Goal: Find specific page/section: Find specific page/section

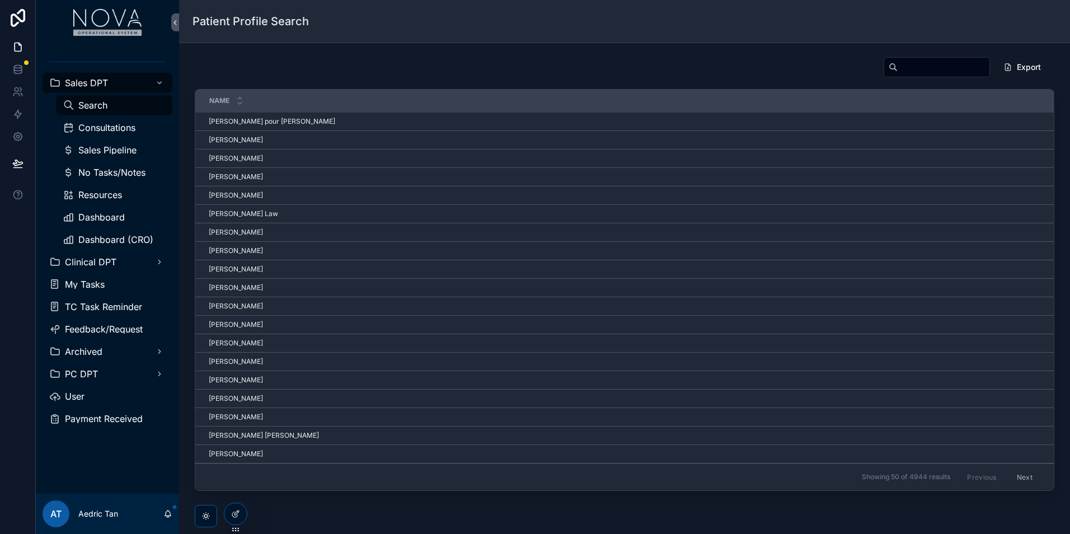
click at [106, 272] on div "Clinical DPT" at bounding box center [107, 262] width 143 height 22
click at [115, 265] on span "Clinical DPT" at bounding box center [90, 261] width 51 height 9
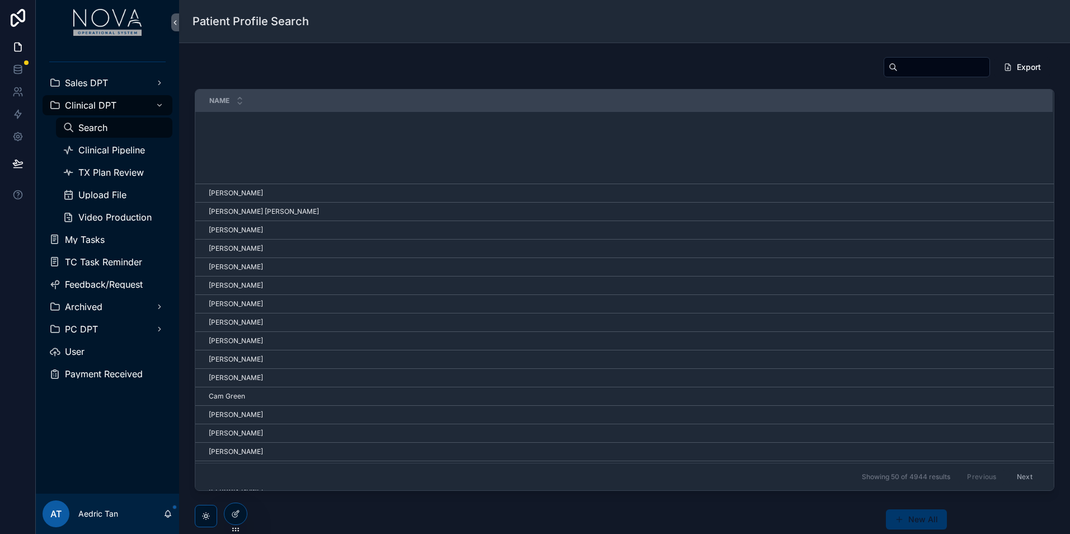
scroll to position [578, 0]
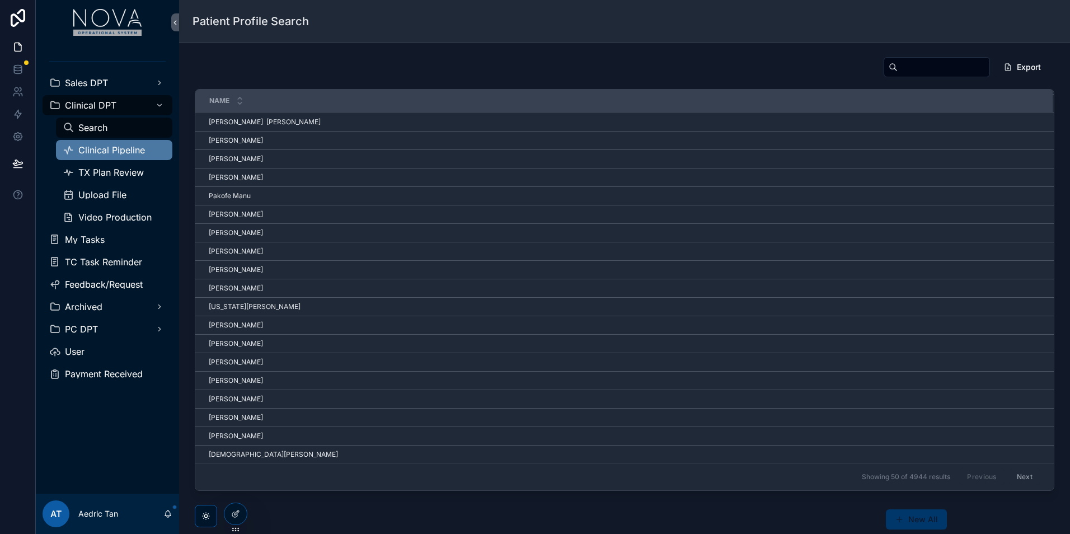
click at [123, 148] on span "Clinical Pipeline" at bounding box center [111, 149] width 67 height 9
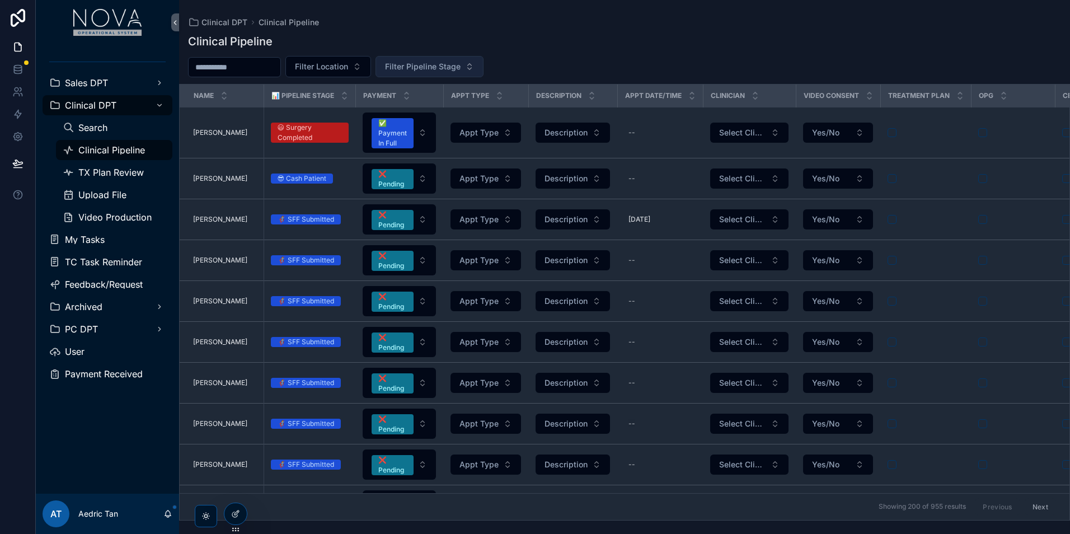
click at [447, 75] on button "Filter Pipeline Stage" at bounding box center [429, 66] width 108 height 21
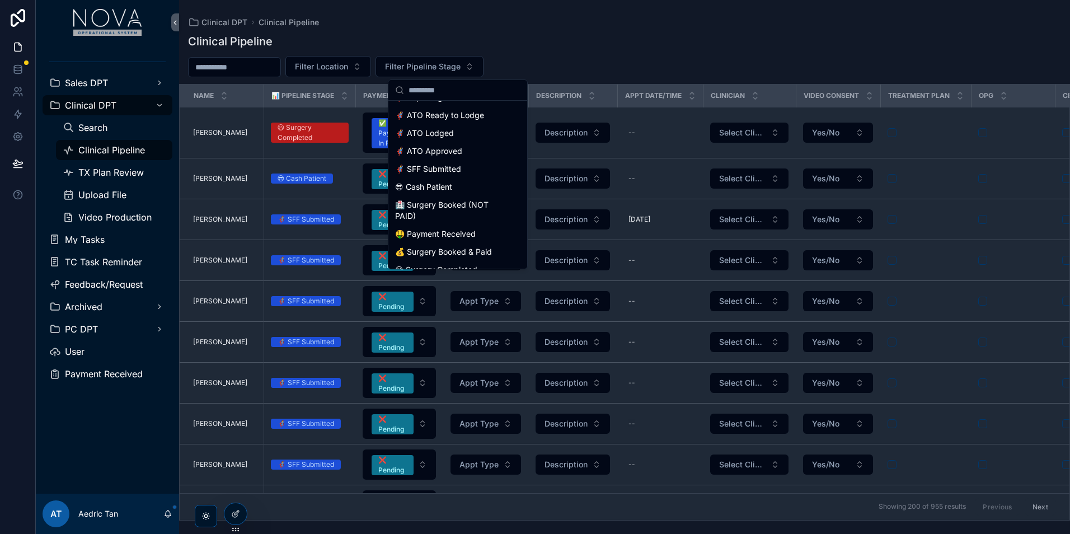
scroll to position [170, 0]
click at [476, 224] on div "🤑 Payment Received" at bounding box center [458, 233] width 134 height 18
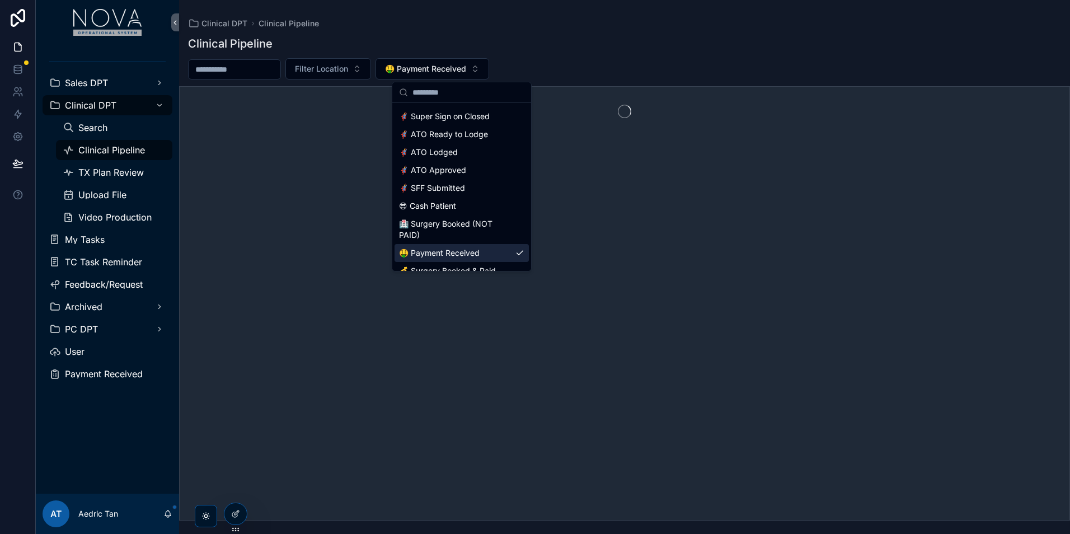
scroll to position [188, 0]
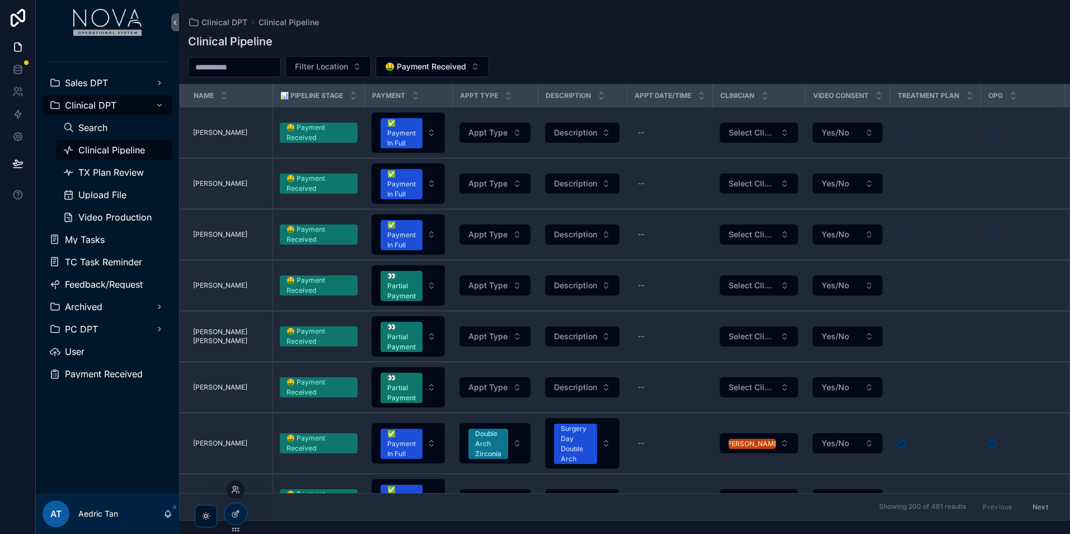
click at [238, 494] on div at bounding box center [236, 490] width 18 height 18
click at [234, 487] on icon at bounding box center [235, 489] width 9 height 9
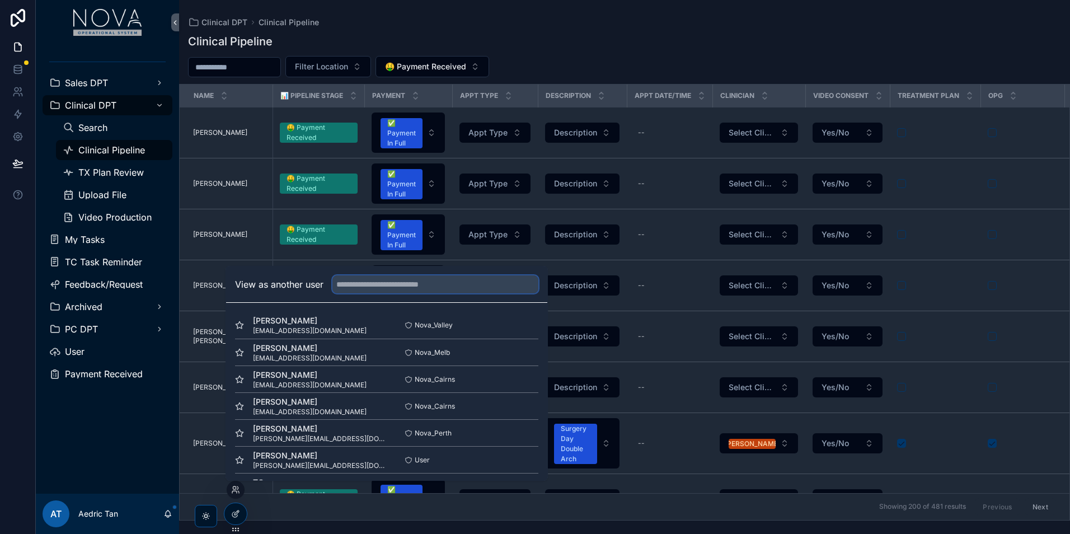
click at [398, 289] on input "text" at bounding box center [435, 284] width 206 height 18
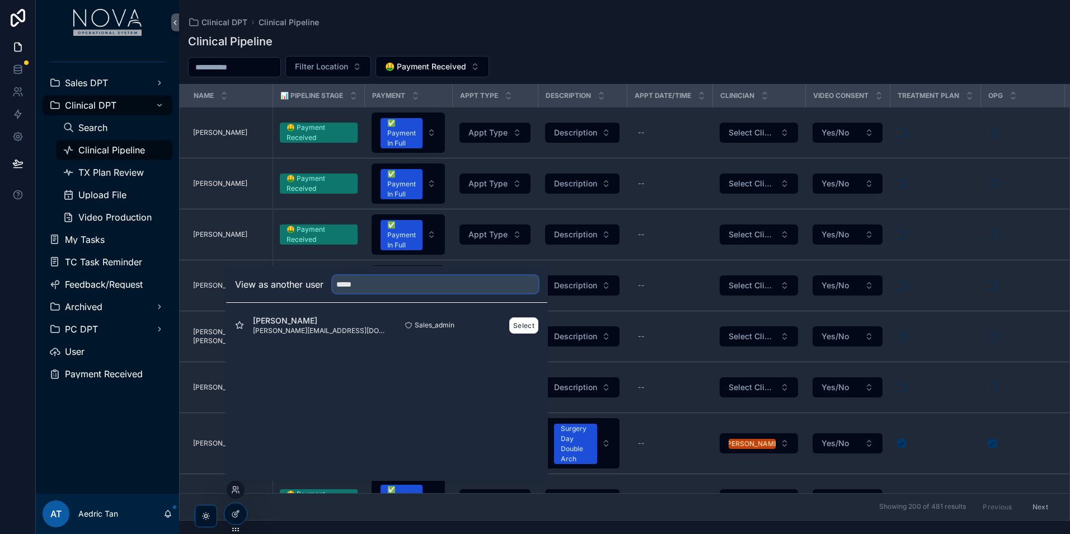
type input "*****"
click at [307, 321] on span "[PERSON_NAME]" at bounding box center [320, 320] width 134 height 11
click at [527, 318] on button "Select" at bounding box center [523, 325] width 29 height 16
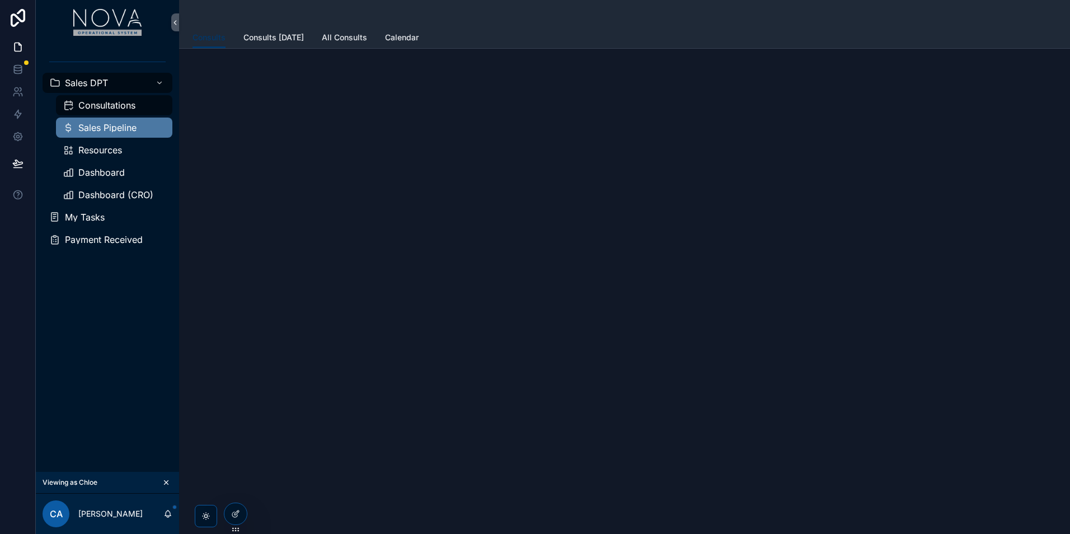
click at [116, 129] on span "Sales Pipeline" at bounding box center [107, 127] width 58 height 9
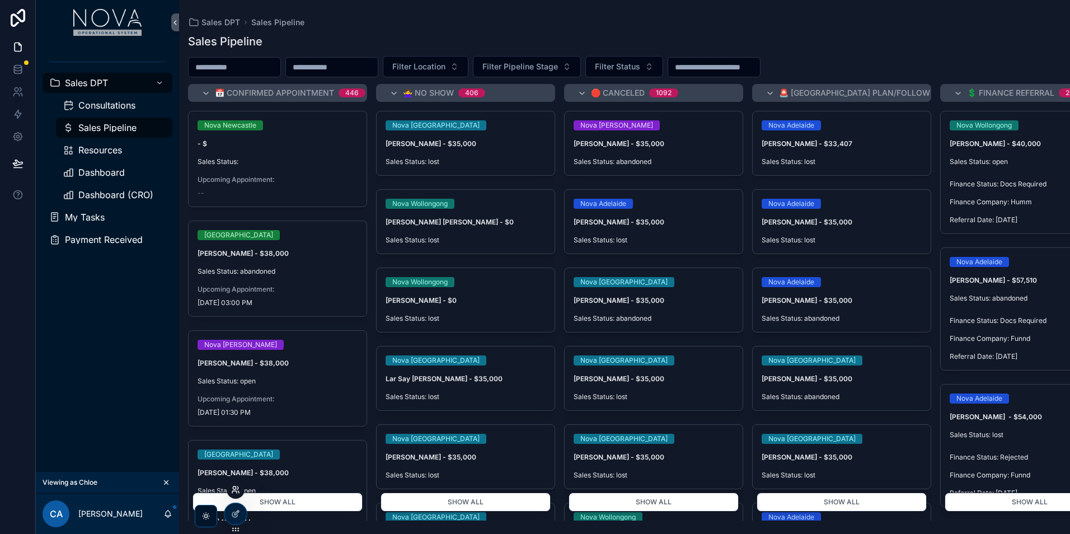
click at [240, 491] on icon at bounding box center [235, 489] width 9 height 9
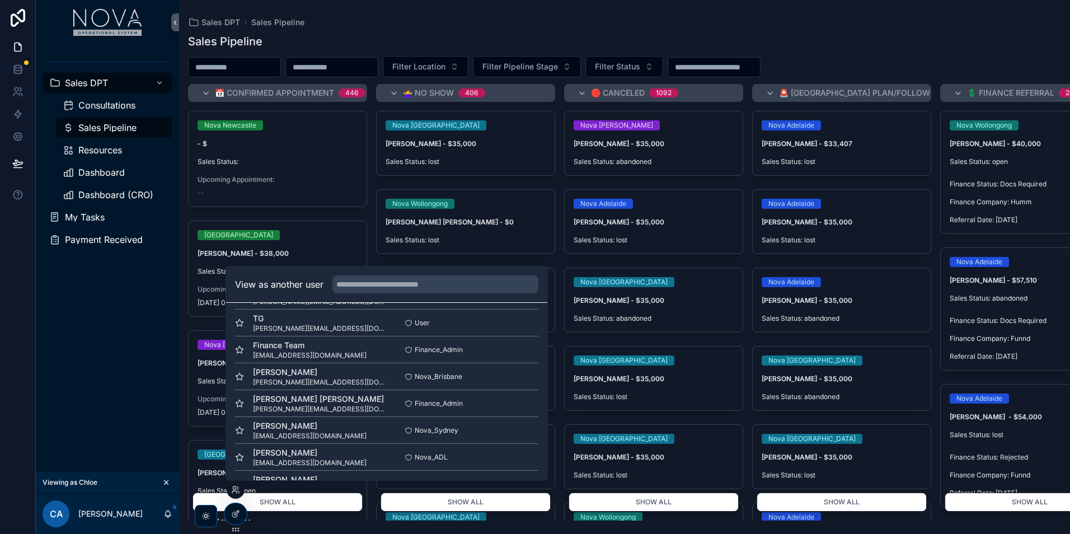
scroll to position [168, 0]
click at [118, 344] on div "Sales DPT Consultations Sales Pipeline Resources Dashboard Dashboard (CRO) My T…" at bounding box center [107, 258] width 143 height 427
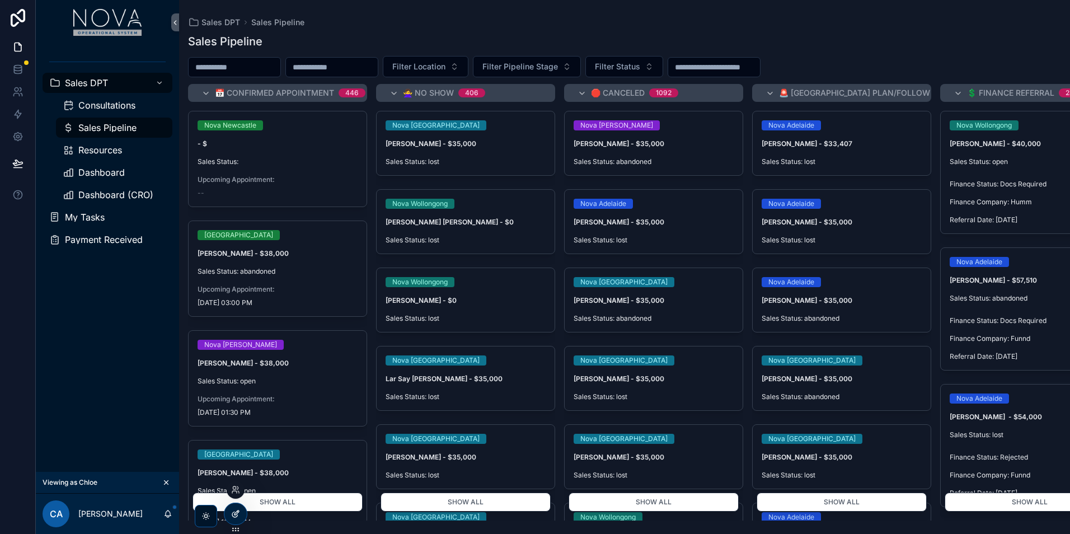
click at [234, 518] on div at bounding box center [235, 513] width 22 height 21
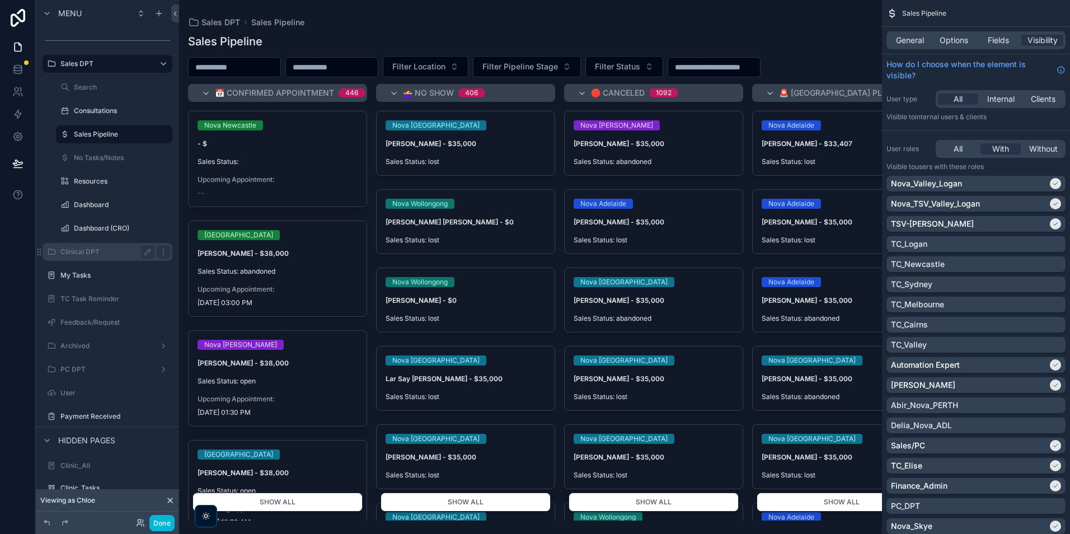
click at [102, 252] on label "Clinical DPT" at bounding box center [105, 251] width 90 height 9
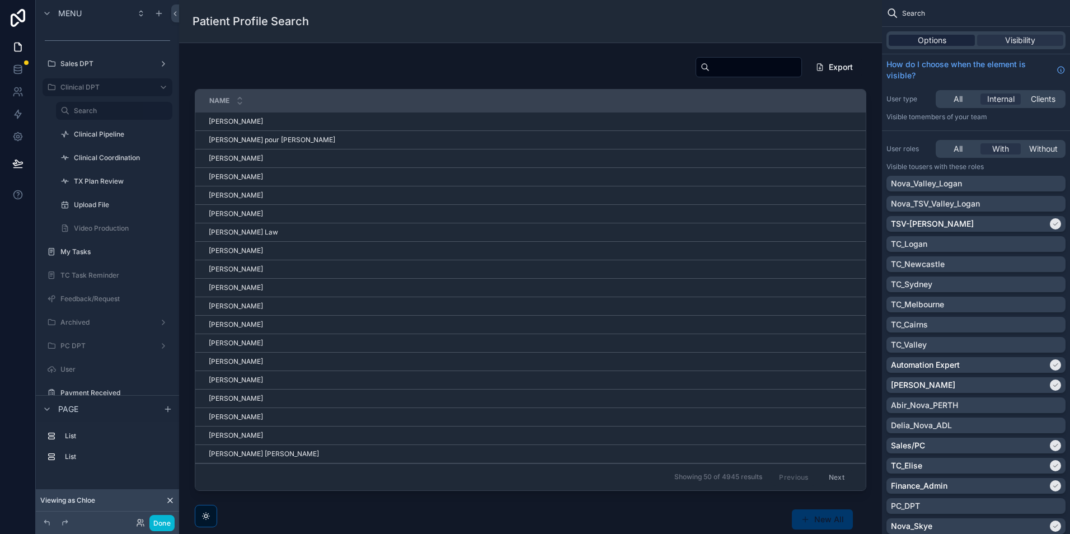
click at [956, 39] on div "Options" at bounding box center [932, 40] width 86 height 11
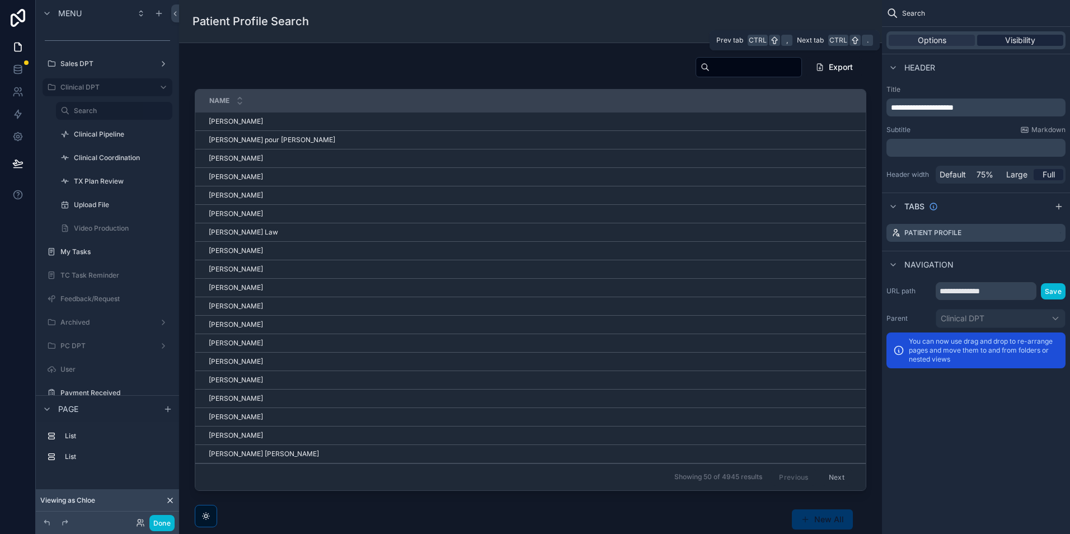
click at [989, 41] on div "Visibility" at bounding box center [1020, 40] width 86 height 11
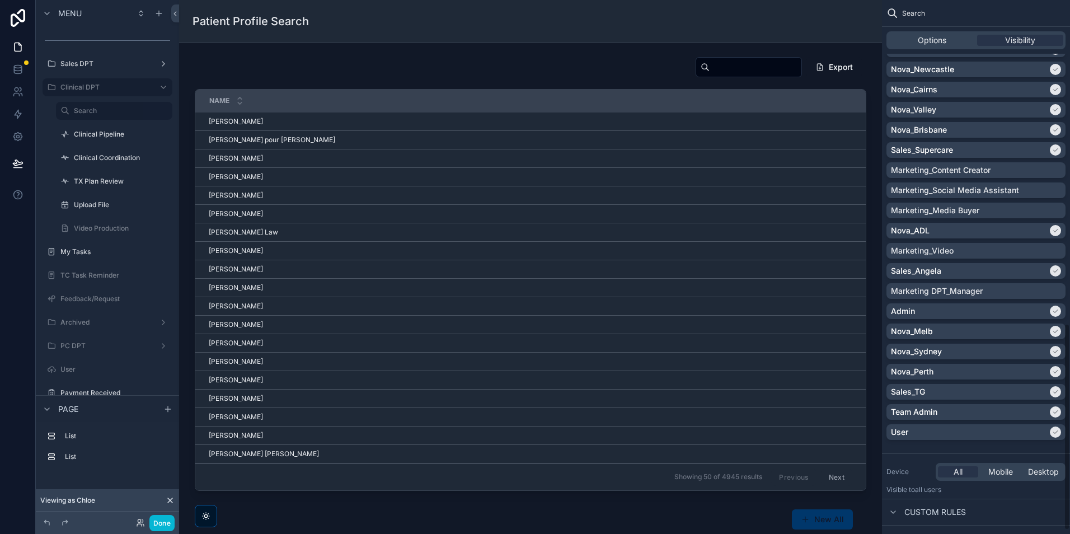
scroll to position [565, 0]
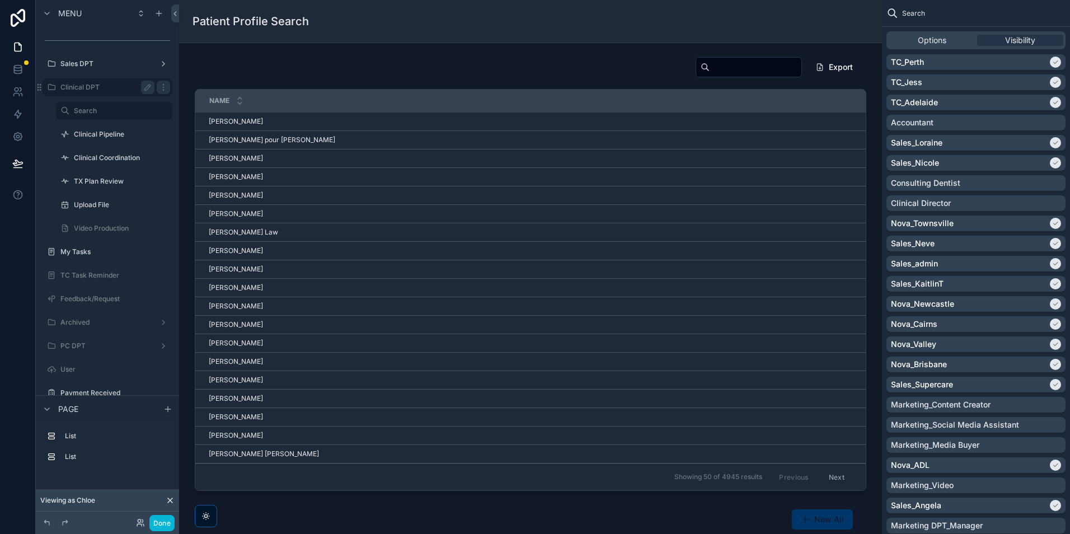
click at [137, 87] on label "Clinical DPT" at bounding box center [105, 87] width 90 height 9
click at [162, 88] on icon "scrollable content" at bounding box center [163, 87] width 9 height 9
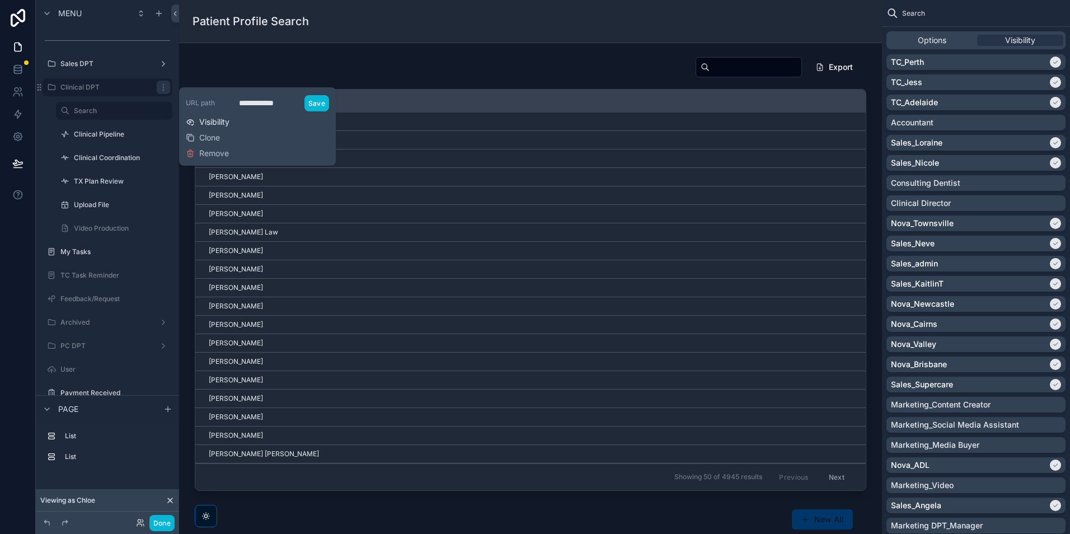
click at [196, 119] on button "Visibility" at bounding box center [208, 121] width 44 height 11
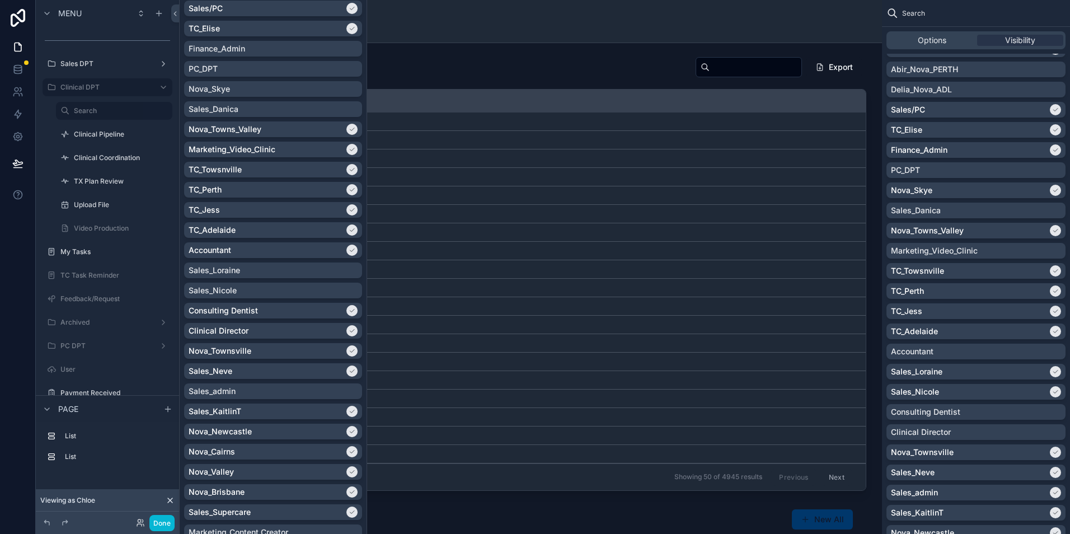
scroll to position [448, 0]
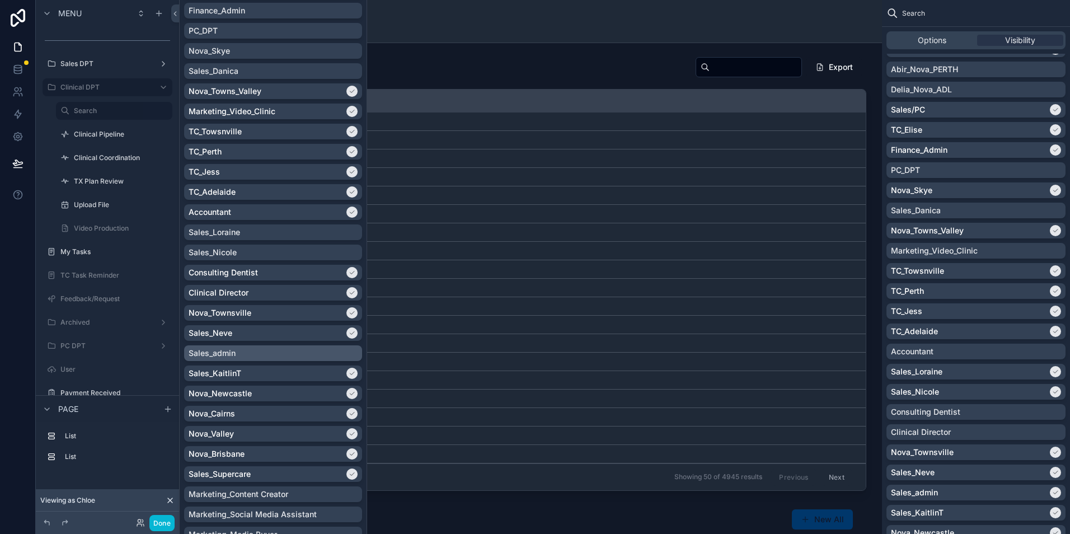
click at [346, 358] on div "Sales_admin" at bounding box center [273, 353] width 169 height 11
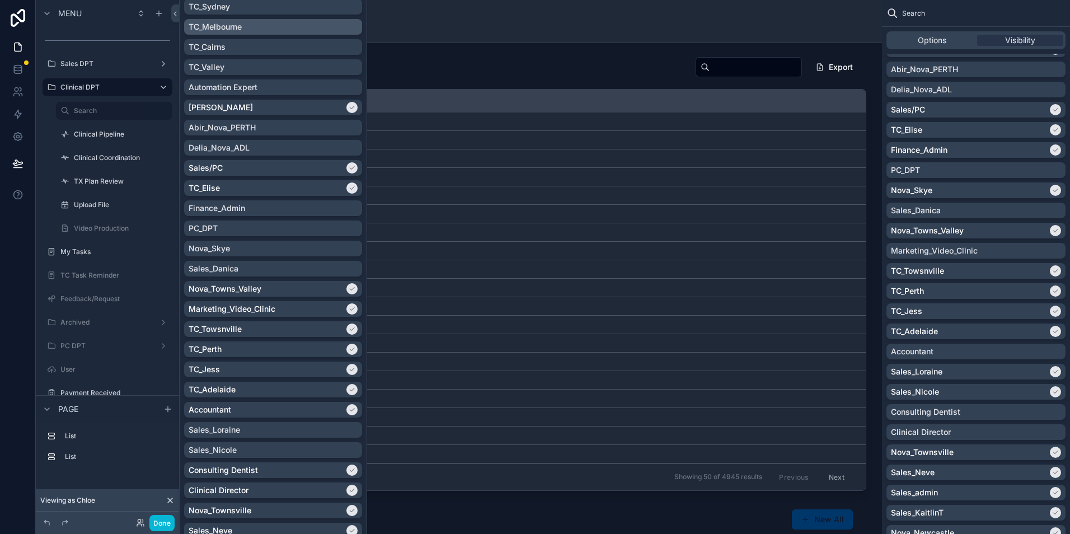
scroll to position [280, 0]
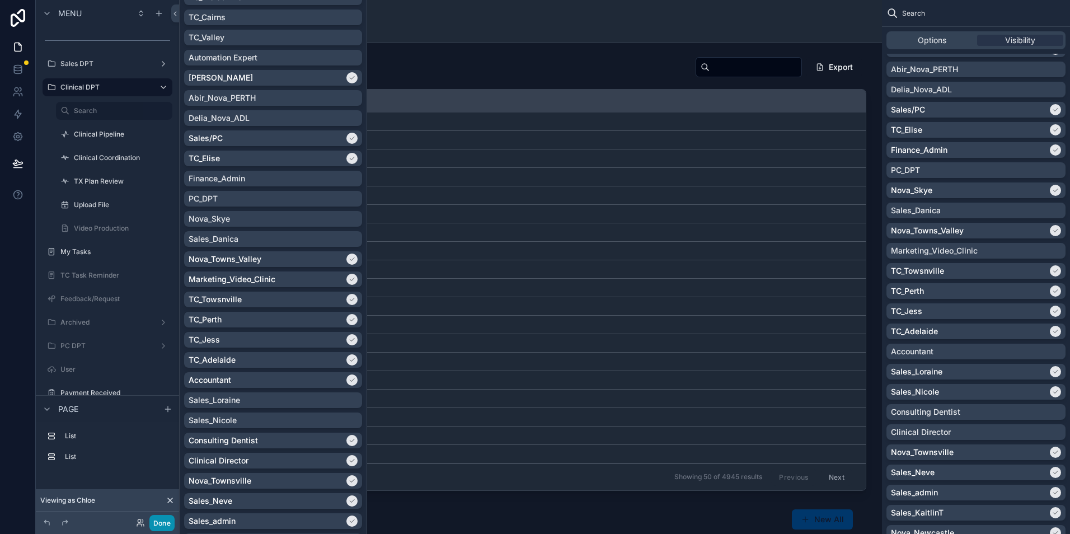
click at [167, 527] on button "Done" at bounding box center [161, 523] width 25 height 16
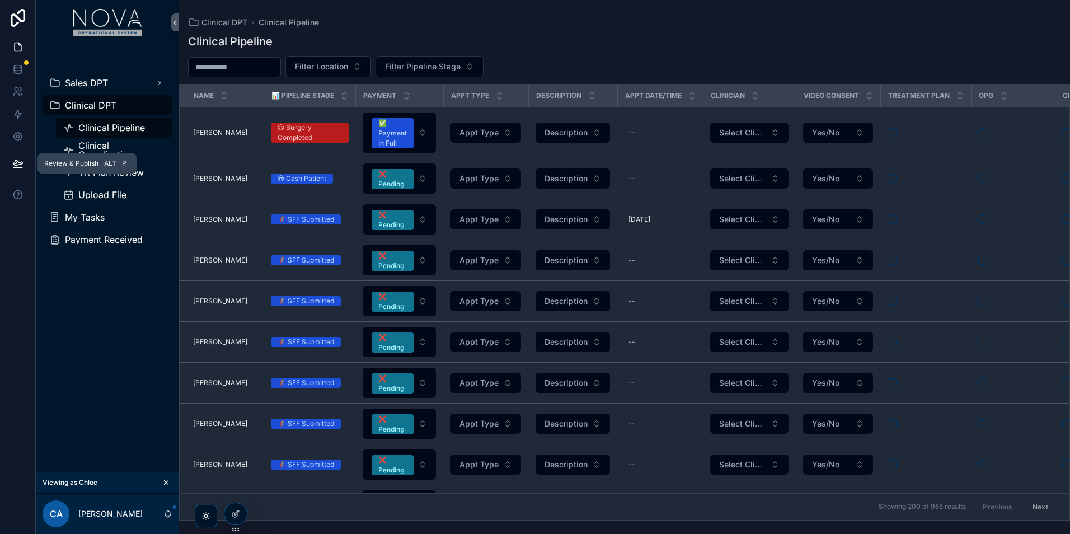
click at [20, 172] on button at bounding box center [18, 163] width 25 height 31
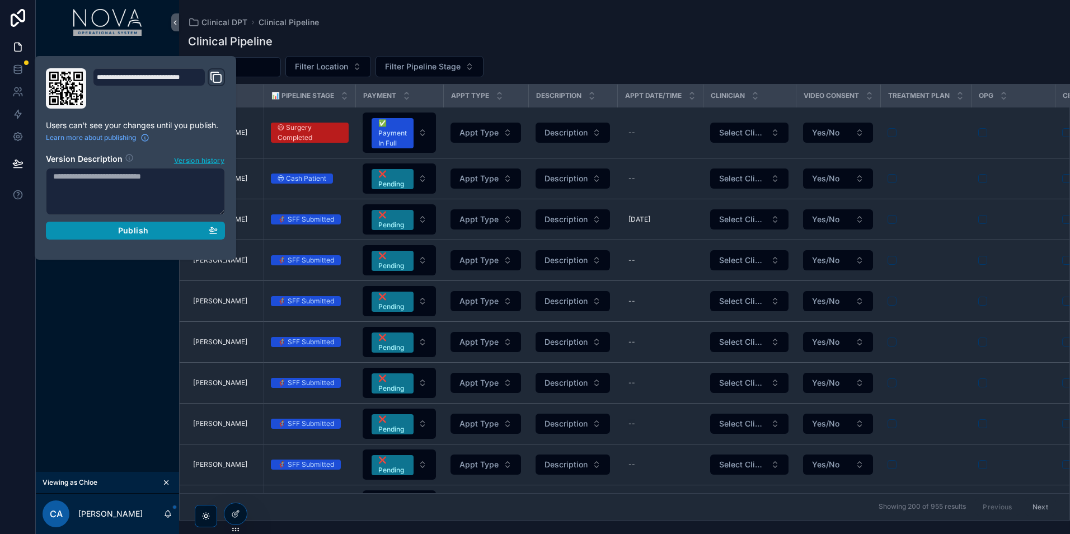
click at [192, 227] on div "Publish" at bounding box center [135, 231] width 165 height 10
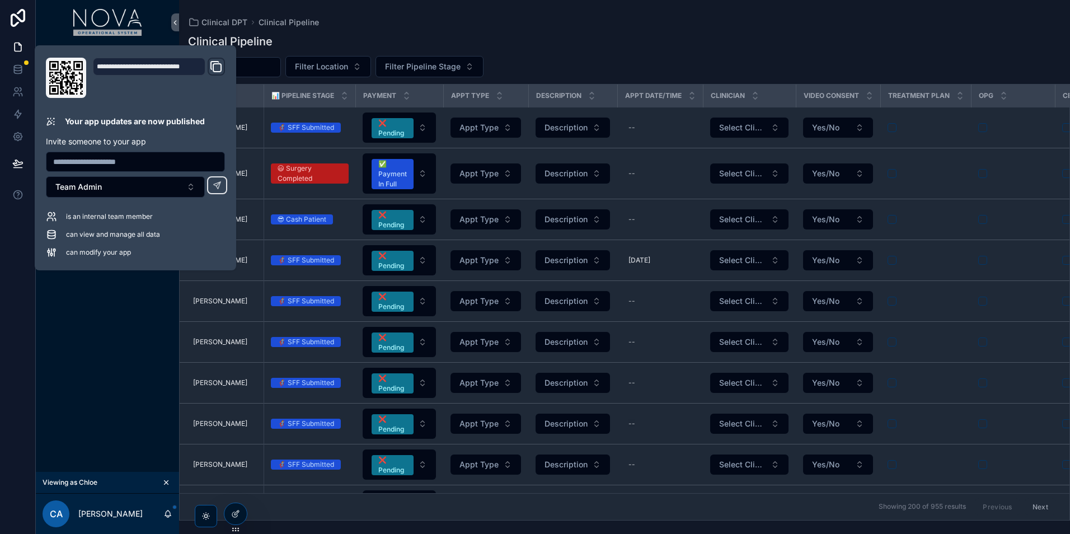
click at [993, 56] on div "Filter Location Filter Pipeline Stage" at bounding box center [624, 66] width 891 height 21
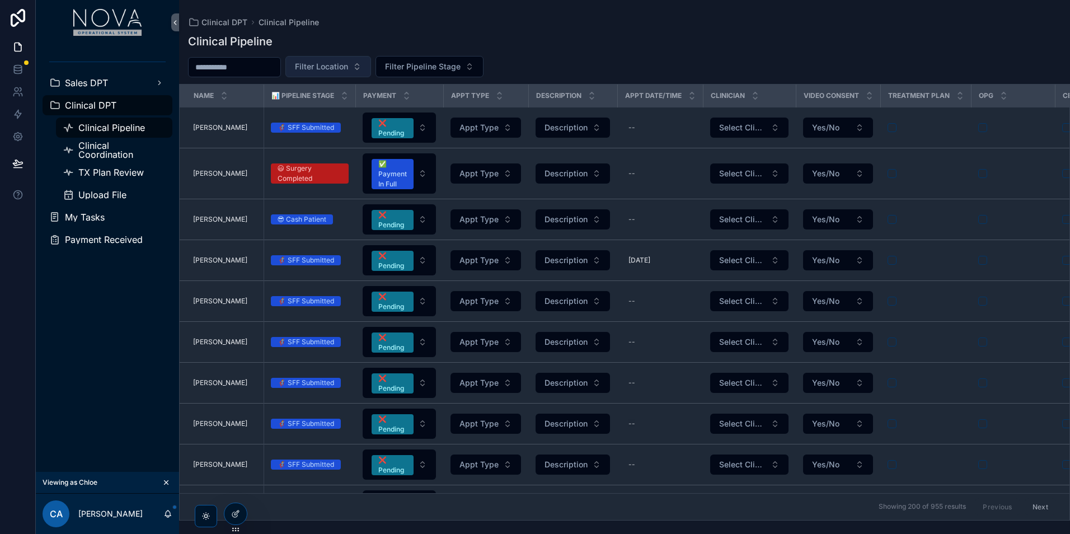
click at [371, 58] on button "Filter Location" at bounding box center [328, 66] width 86 height 21
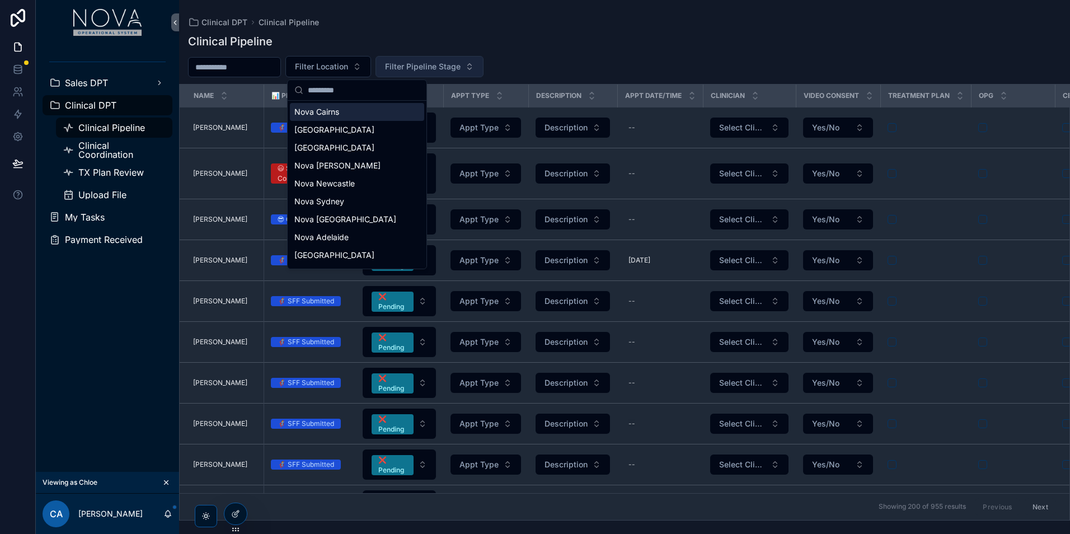
click at [424, 72] on span "Filter Pipeline Stage" at bounding box center [423, 66] width 76 height 11
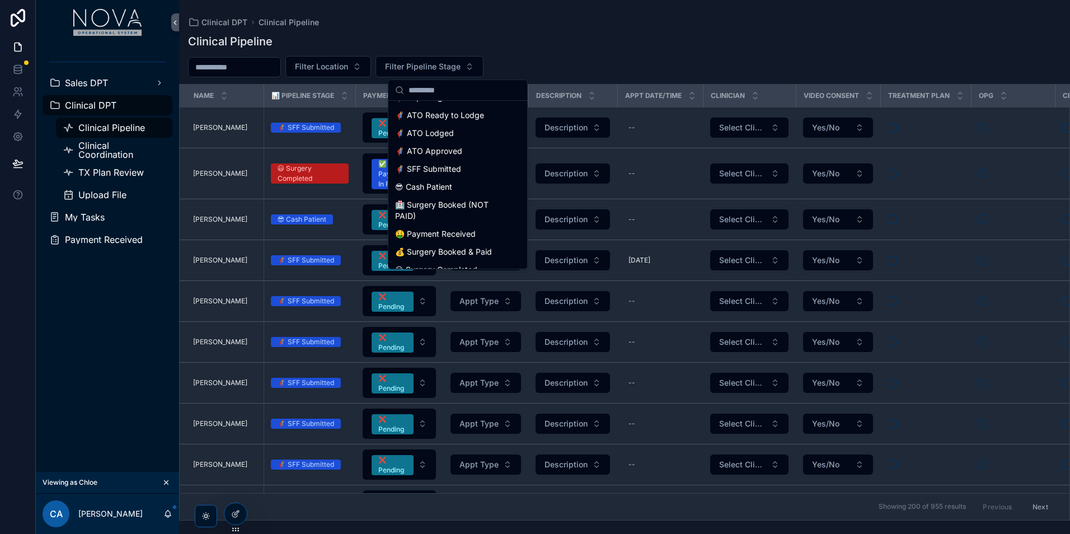
scroll to position [170, 0]
click at [488, 264] on div "😃 Surgery Completed" at bounding box center [458, 269] width 134 height 18
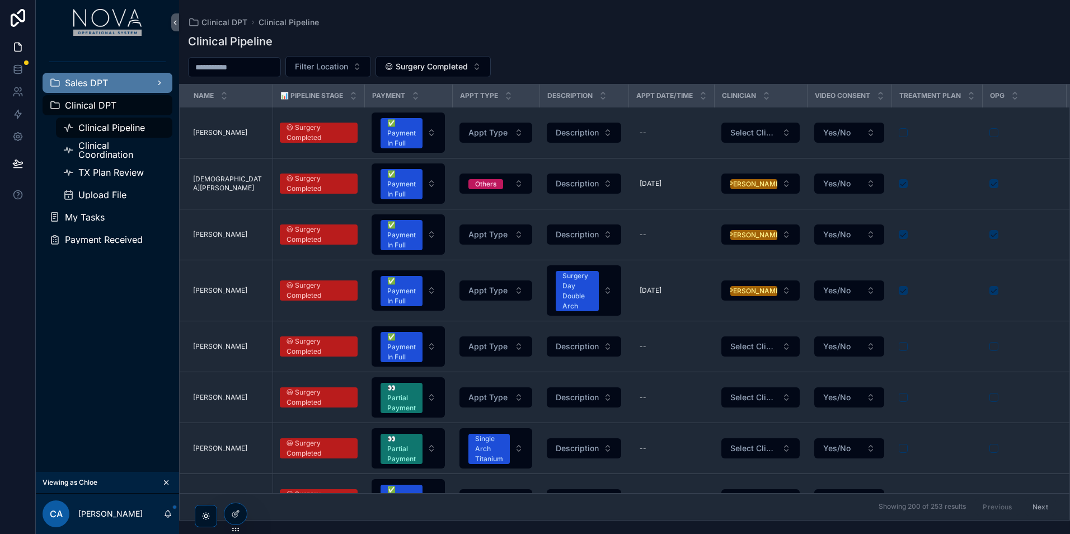
click at [110, 86] on div "Sales DPT" at bounding box center [107, 83] width 116 height 18
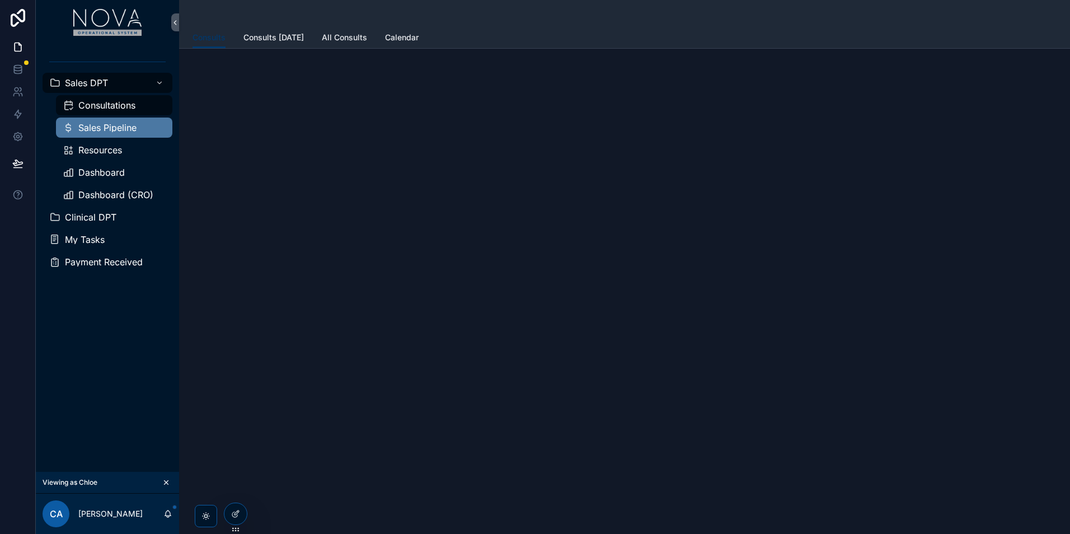
click at [115, 128] on span "Sales Pipeline" at bounding box center [107, 127] width 58 height 9
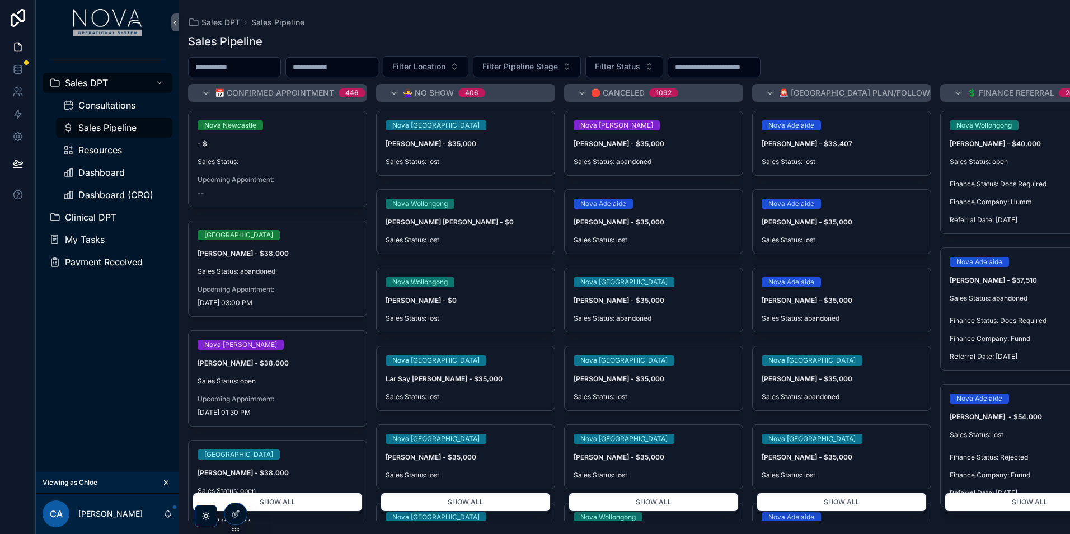
click at [445, 65] on span "Filter Location" at bounding box center [418, 66] width 53 height 11
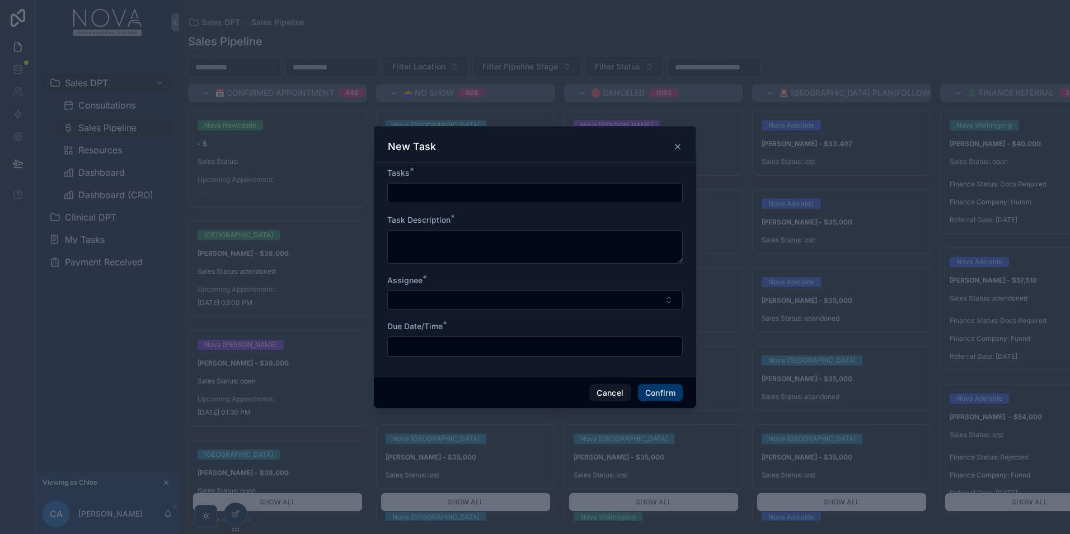
click at [677, 149] on icon at bounding box center [677, 146] width 9 height 9
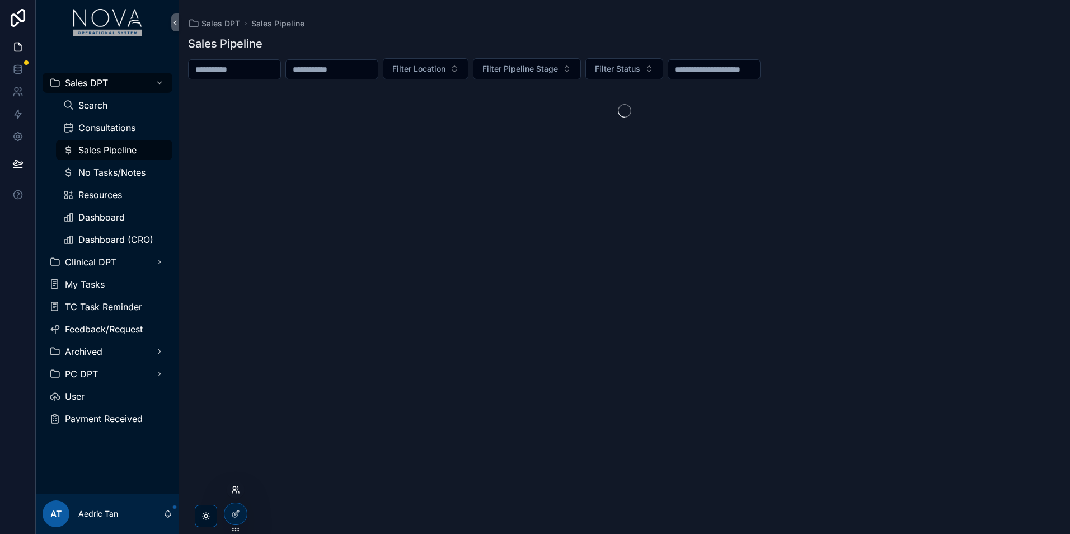
click at [237, 487] on icon at bounding box center [235, 489] width 9 height 9
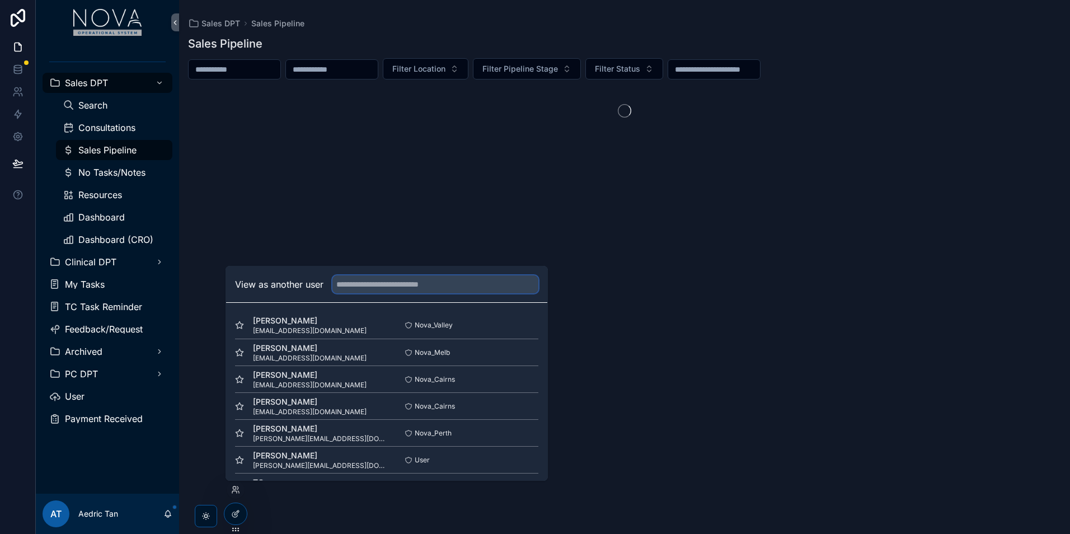
click at [426, 289] on input "text" at bounding box center [435, 284] width 206 height 18
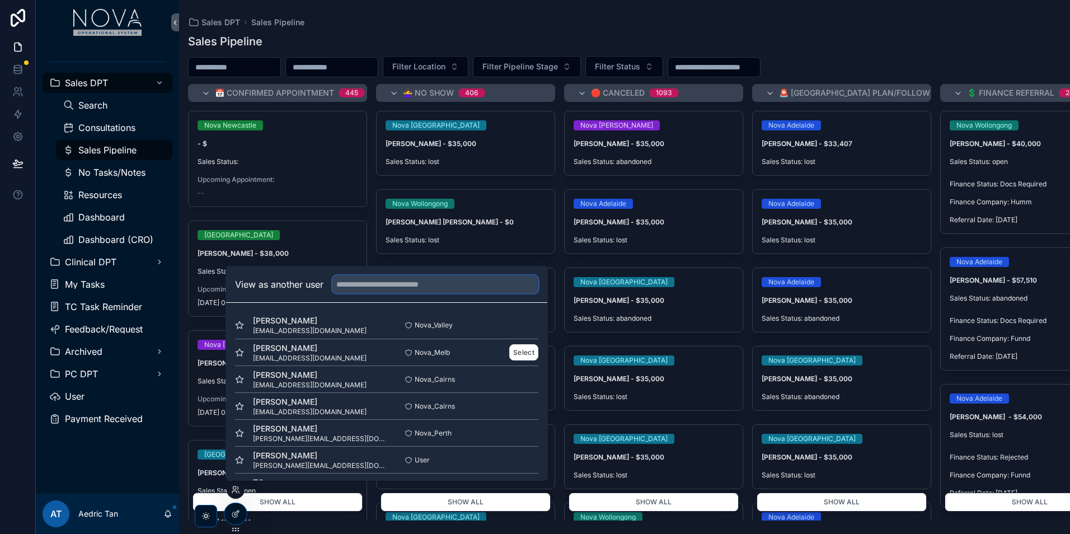
type input "**********"
